Goal: Task Accomplishment & Management: Manage account settings

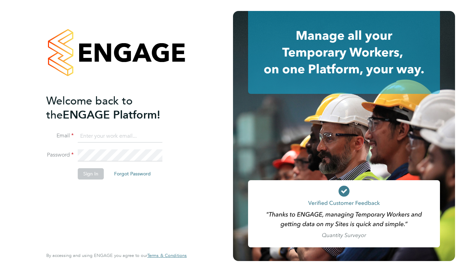
click at [154, 136] on input at bounding box center [120, 136] width 85 height 12
type input "[EMAIL_ADDRESS][DOMAIN_NAME]"
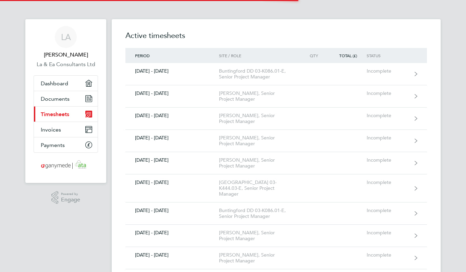
click at [215, 115] on div "02 - 08 May 2022" at bounding box center [172, 116] width 94 height 6
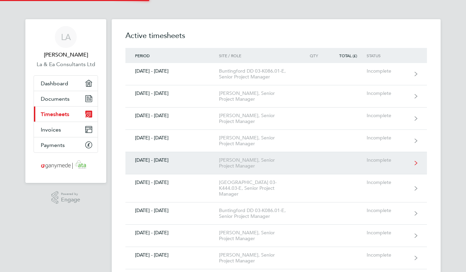
scroll to position [34, 0]
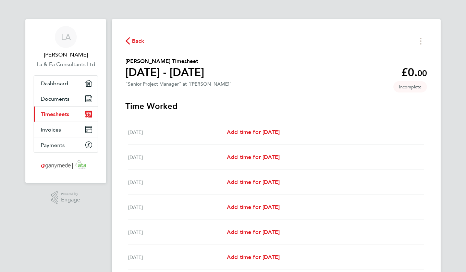
click at [132, 39] on span "Back" at bounding box center [138, 41] width 13 height 8
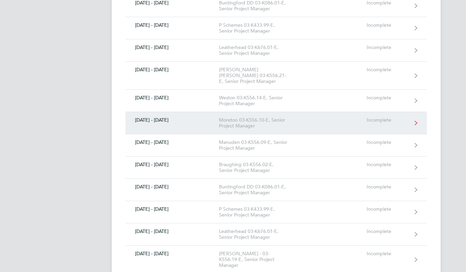
scroll to position [2125, 0]
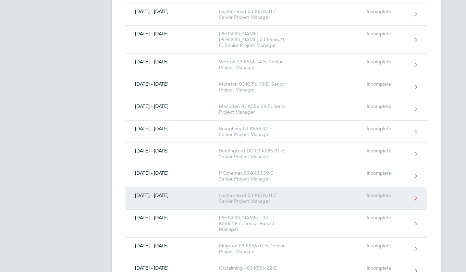
click at [256, 193] on div "Leatherhead 03-K676.01-E, Senior Project Manager" at bounding box center [258, 199] width 78 height 12
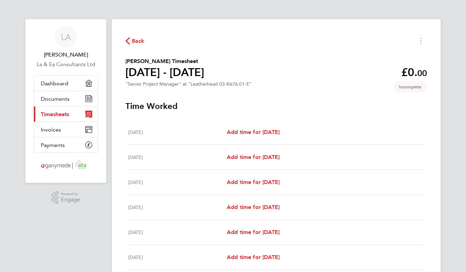
click at [129, 40] on icon "button" at bounding box center [127, 40] width 4 height 7
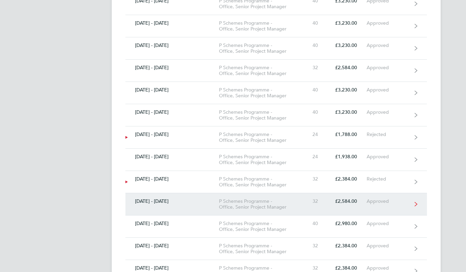
scroll to position [8225, 0]
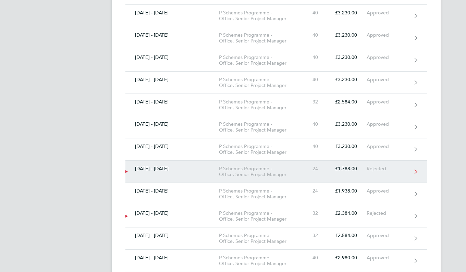
click at [245, 161] on link "08 - 14 May 2023 P Schemes Programme - Office, Senior Project Manager 24 £1,788…" at bounding box center [276, 172] width 302 height 22
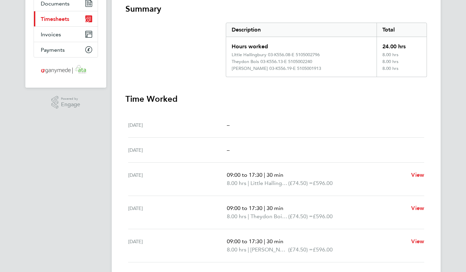
scroll to position [103, 0]
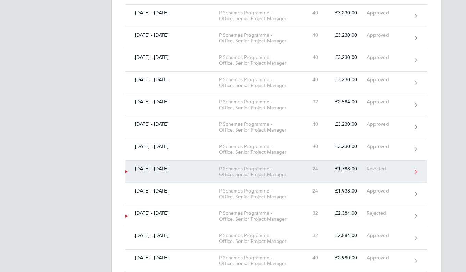
scroll to position [8190, 0]
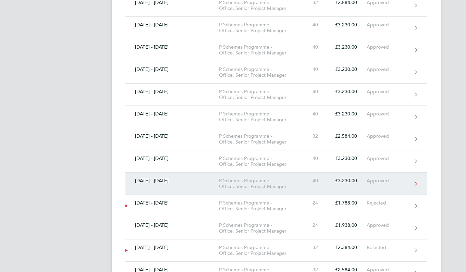
click at [252, 178] on div "P Schemes Programme - Office, Senior Project Manager" at bounding box center [258, 184] width 78 height 12
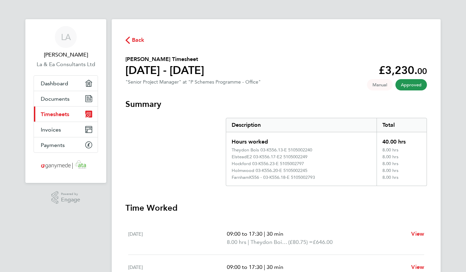
click at [128, 38] on icon "button" at bounding box center [127, 40] width 4 height 7
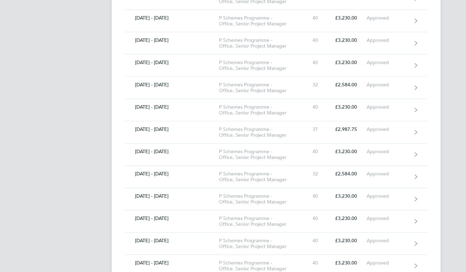
scroll to position [8122, 0]
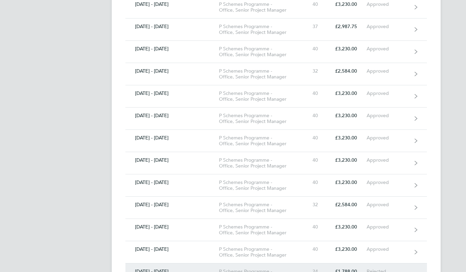
click at [263, 269] on div "P Schemes Programme - Office, Senior Project Manager" at bounding box center [258, 275] width 78 height 12
